Goal: Task Accomplishment & Management: Manage account settings

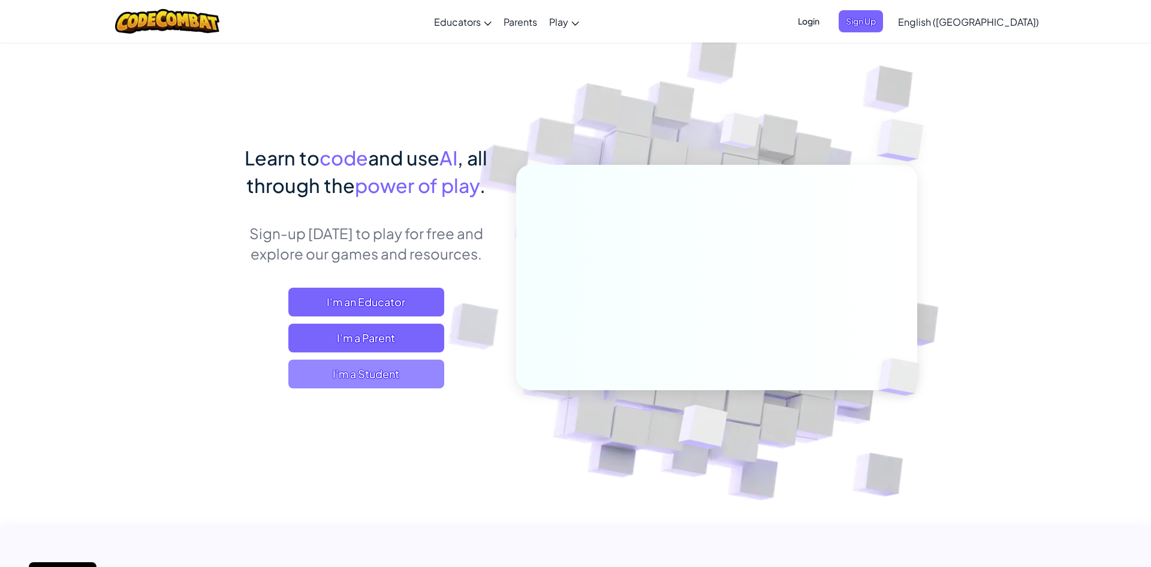
click at [349, 372] on span "I'm a Student" at bounding box center [366, 374] width 156 height 29
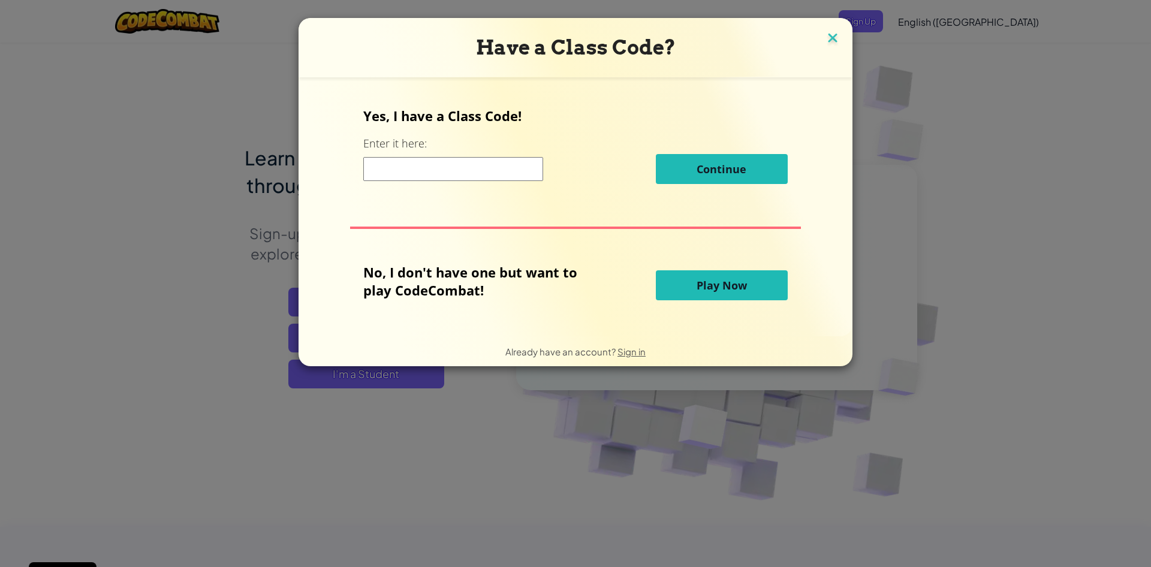
click at [839, 44] on img at bounding box center [833, 39] width 16 height 18
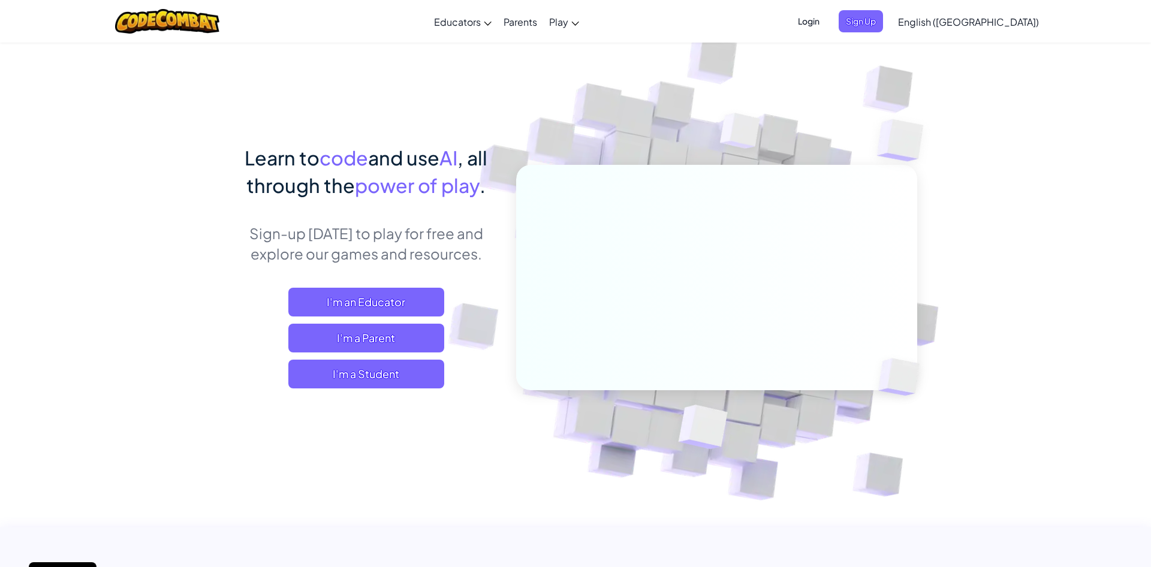
click at [827, 24] on span "Login" at bounding box center [809, 21] width 36 height 22
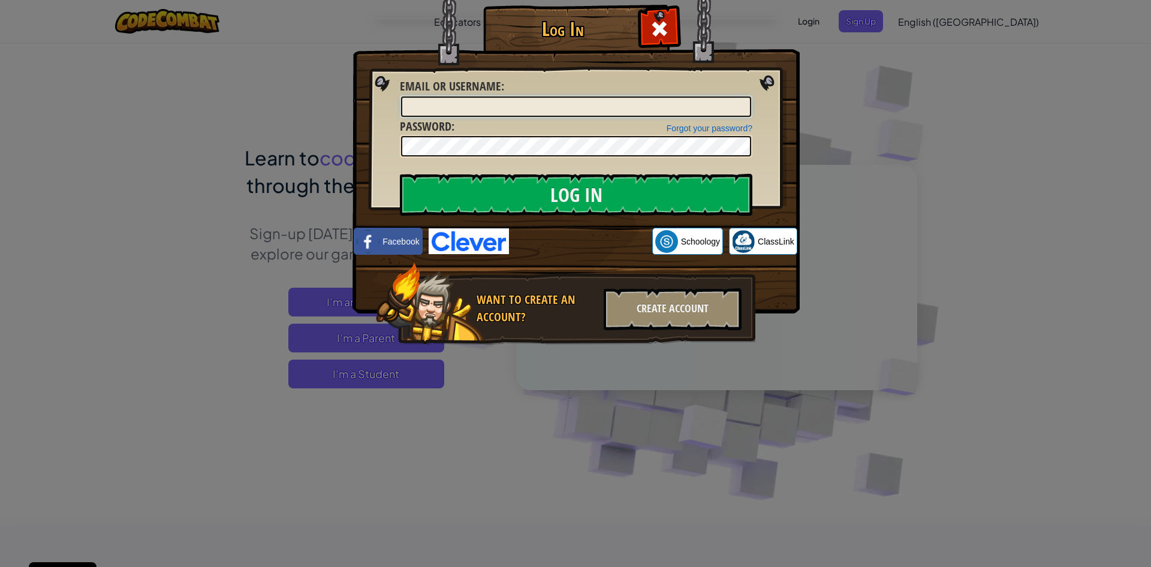
click at [670, 104] on input "Email or Username :" at bounding box center [576, 107] width 350 height 20
type input "BrajanuszT"
click at [977, 248] on div "Log In Unknown Error Email or Username : [PERSON_NAME] Forgot your password? Pa…" at bounding box center [575, 283] width 1151 height 567
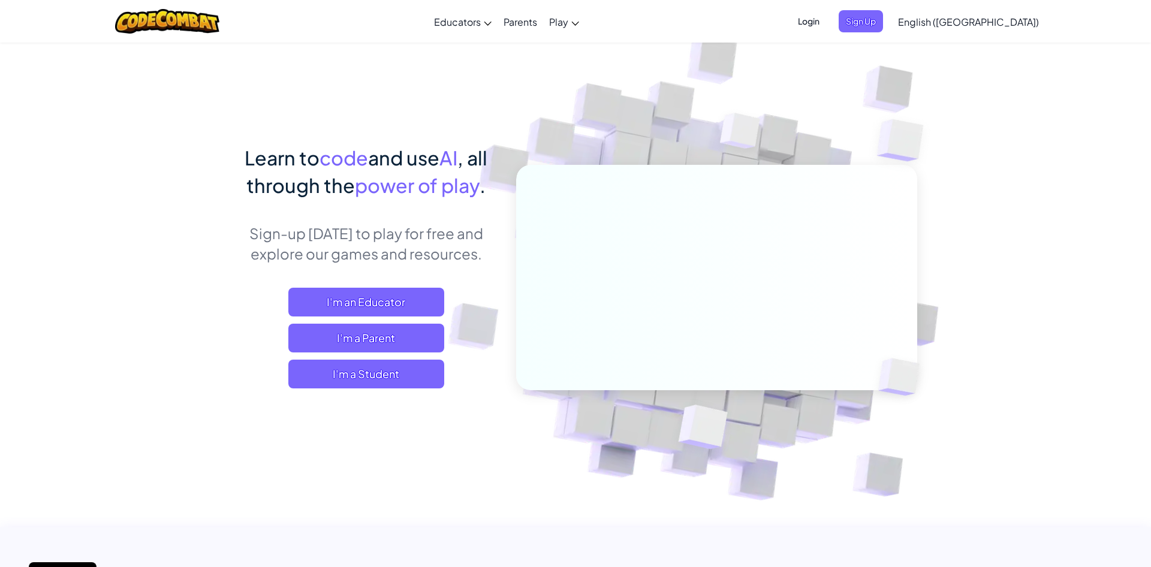
click at [977, 248] on img at bounding box center [709, 264] width 666 height 666
click at [827, 15] on span "Login" at bounding box center [809, 21] width 36 height 22
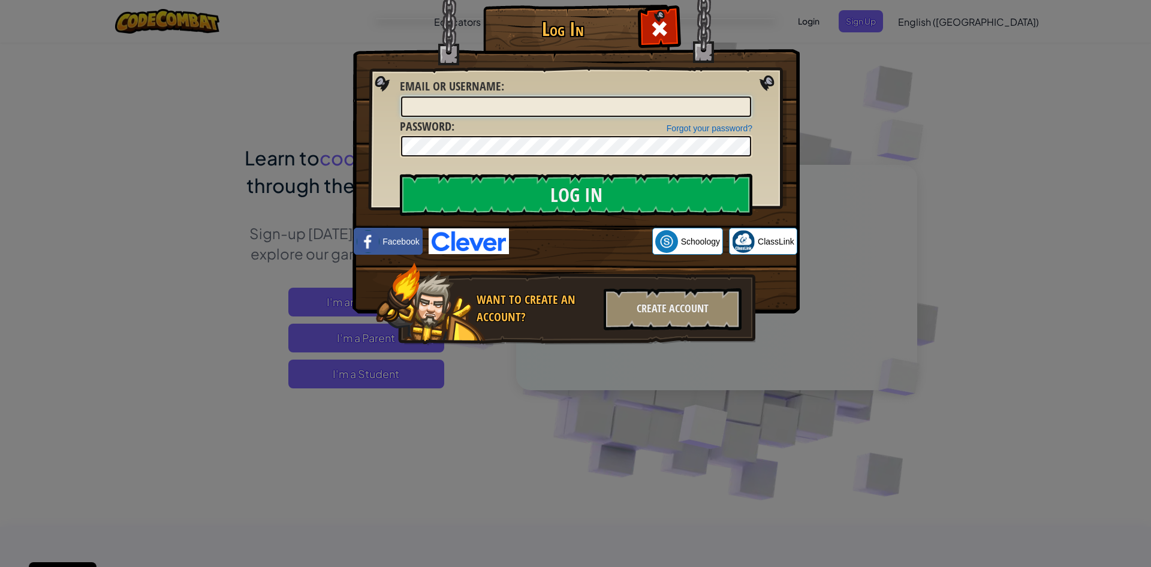
click at [640, 104] on input "Email or Username :" at bounding box center [576, 107] width 350 height 20
type input "BrajanuszT"
click at [604, 194] on input "Log In" at bounding box center [576, 195] width 353 height 42
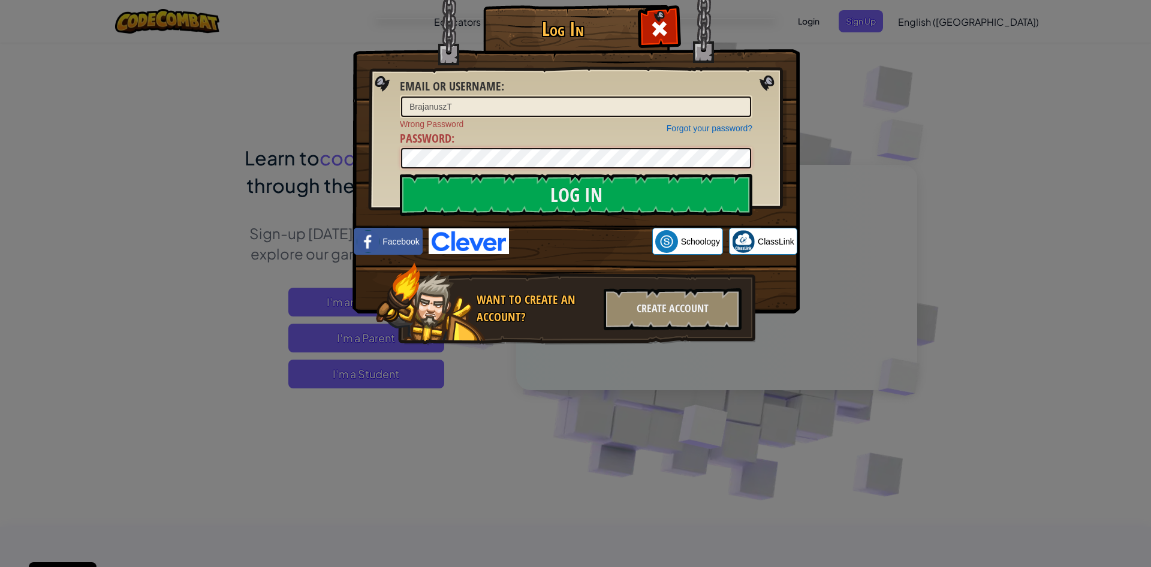
click at [383, 153] on div "Log In Email or Username : [PERSON_NAME] Forgot your password? Wrong Password P…" at bounding box center [575, 192] width 399 height 349
click at [400, 174] on input "Log In" at bounding box center [576, 195] width 353 height 42
click at [444, 189] on input "Log In" at bounding box center [576, 195] width 353 height 42
click at [712, 125] on link "Forgot your password?" at bounding box center [710, 129] width 86 height 10
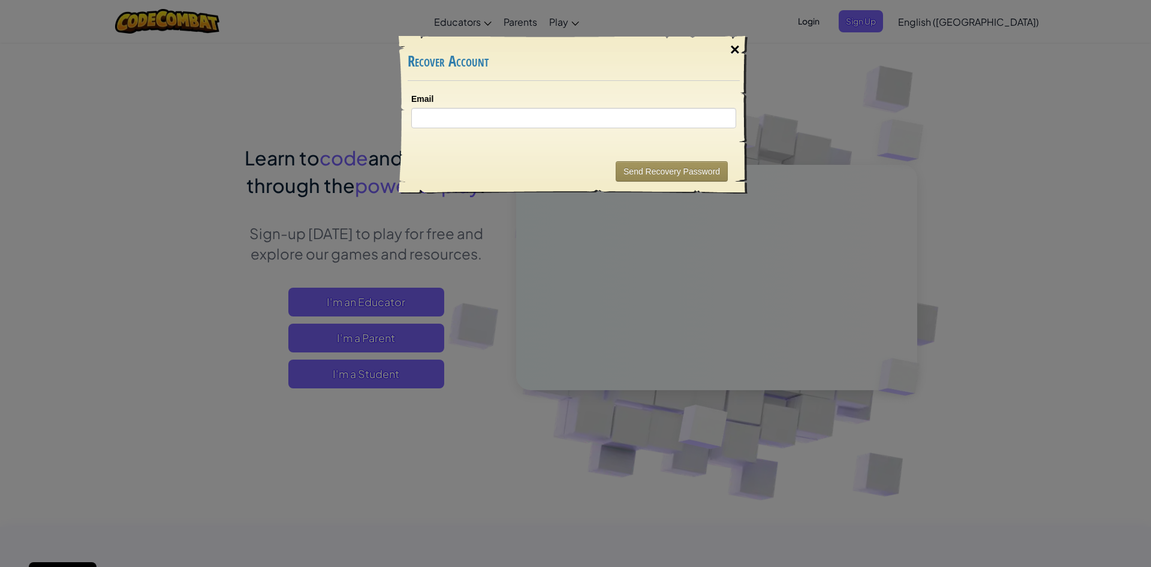
click at [740, 56] on div "×" at bounding box center [735, 49] width 28 height 35
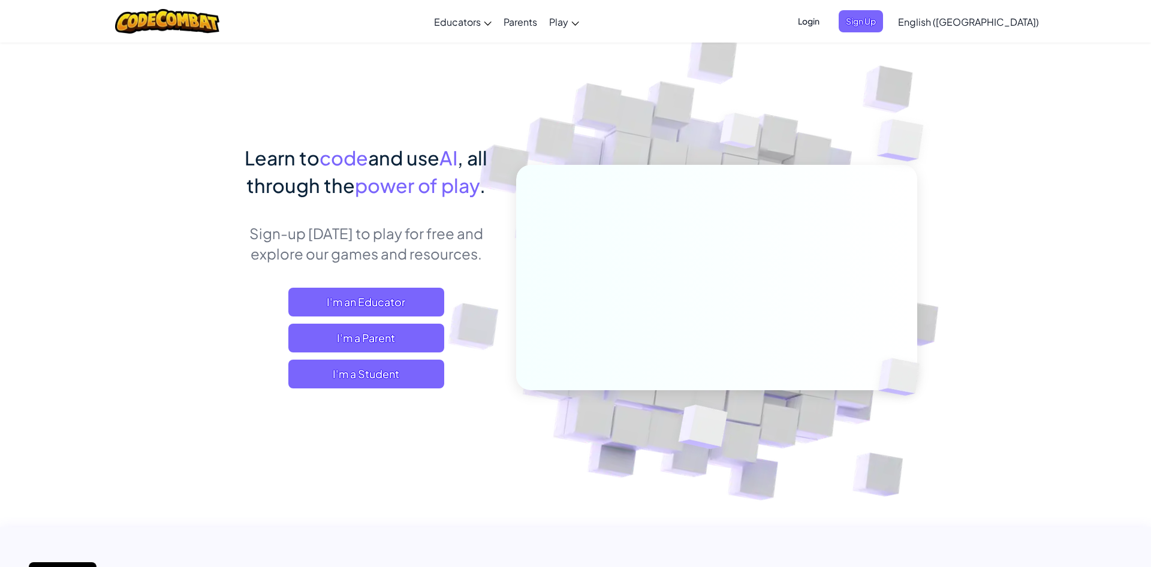
click at [827, 20] on span "Login" at bounding box center [809, 21] width 36 height 22
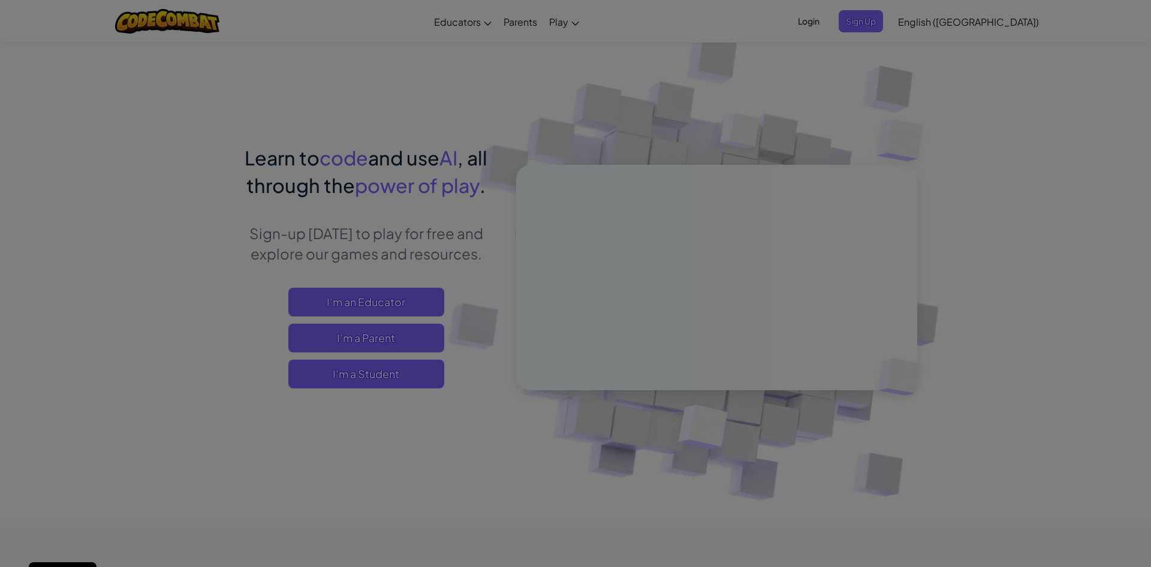
type input "BrajanuszT"
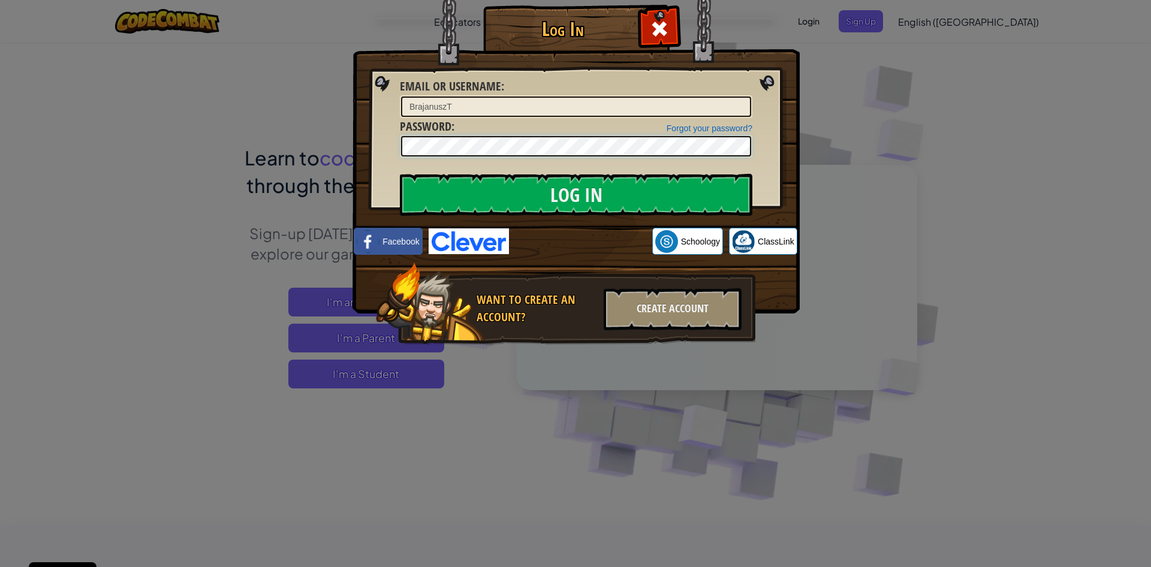
click at [400, 174] on input "Log In" at bounding box center [576, 195] width 353 height 42
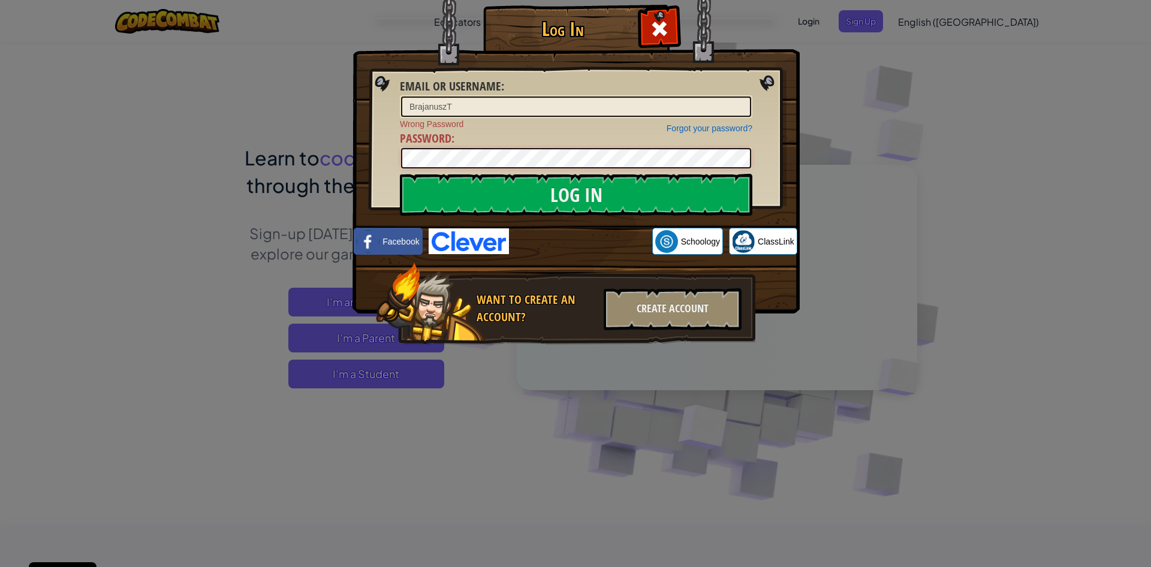
click at [400, 174] on input "Log In" at bounding box center [576, 195] width 353 height 42
